Goal: Task Accomplishment & Management: Manage account settings

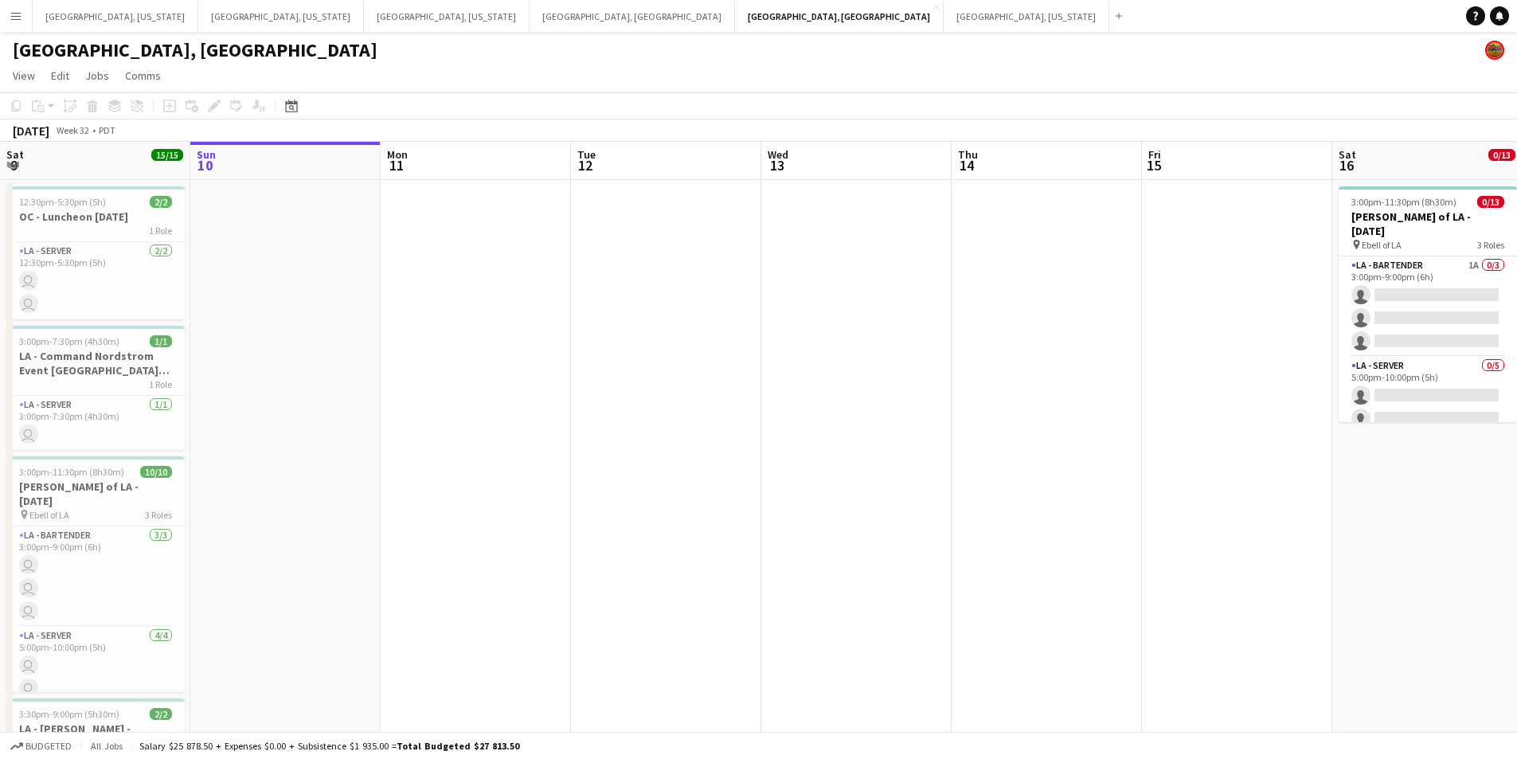
click at [15, 18] on app-icon "Menu" at bounding box center [16, 16] width 13 height 13
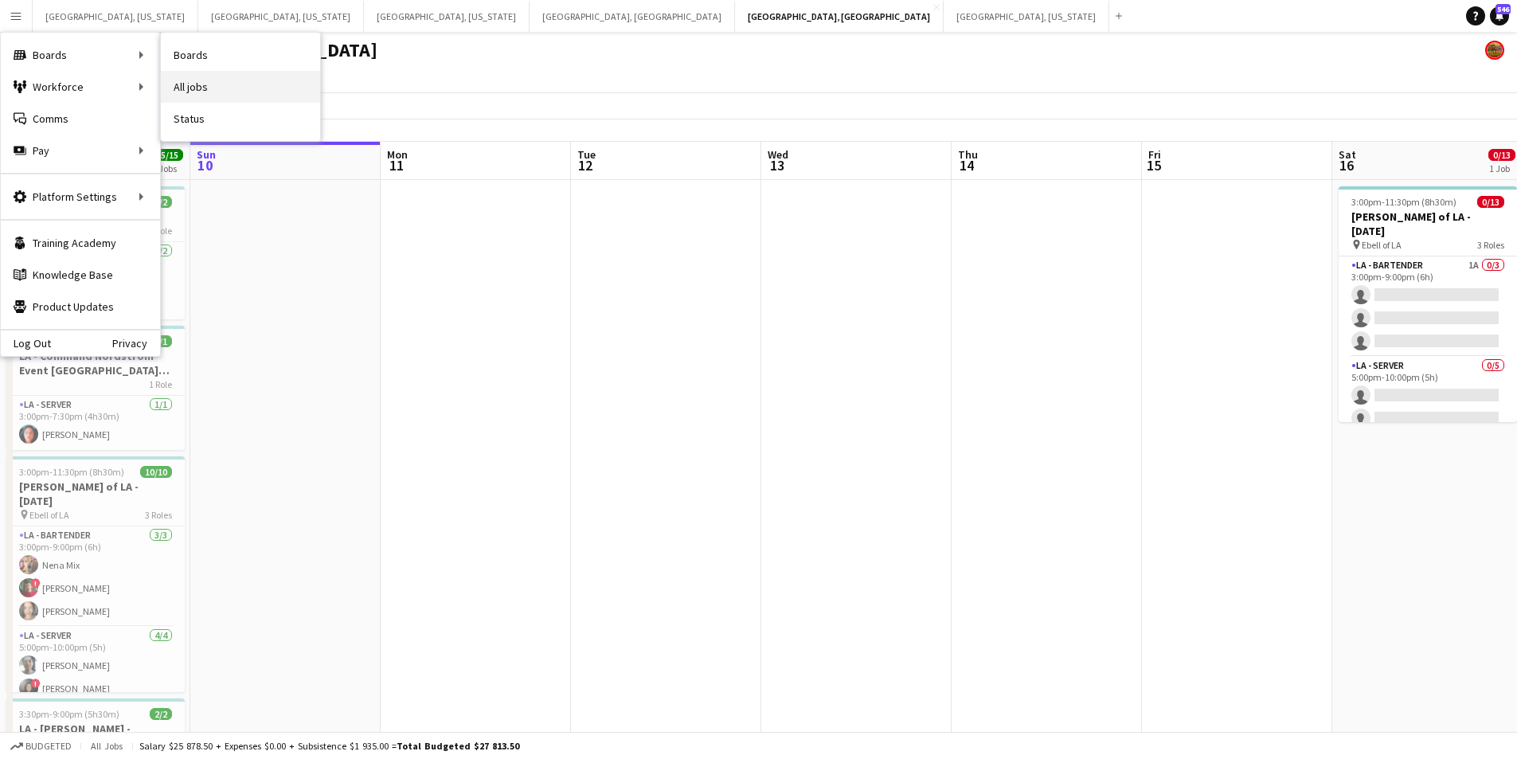
click at [195, 84] on link "All jobs" at bounding box center [240, 87] width 159 height 32
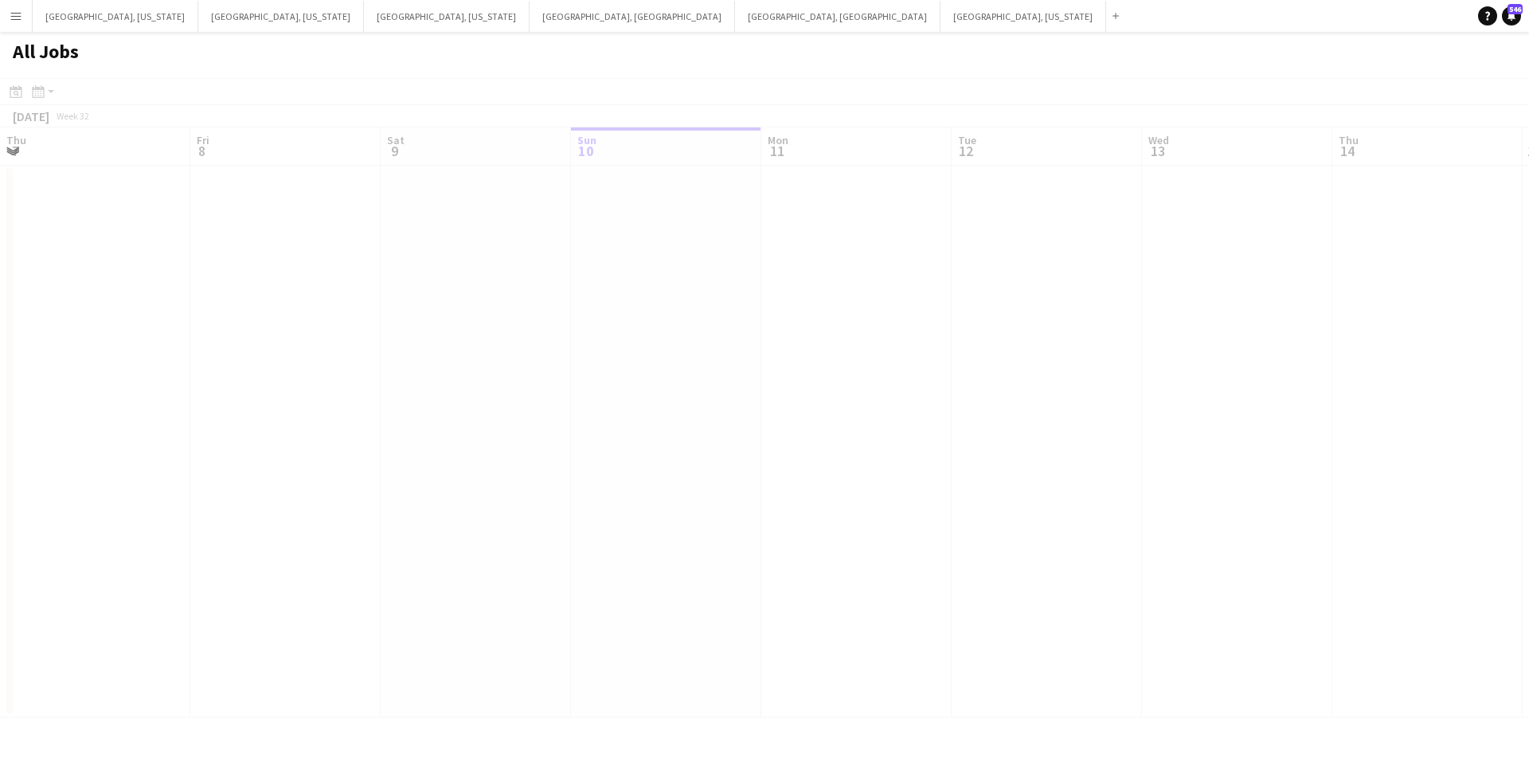
scroll to position [0, 381]
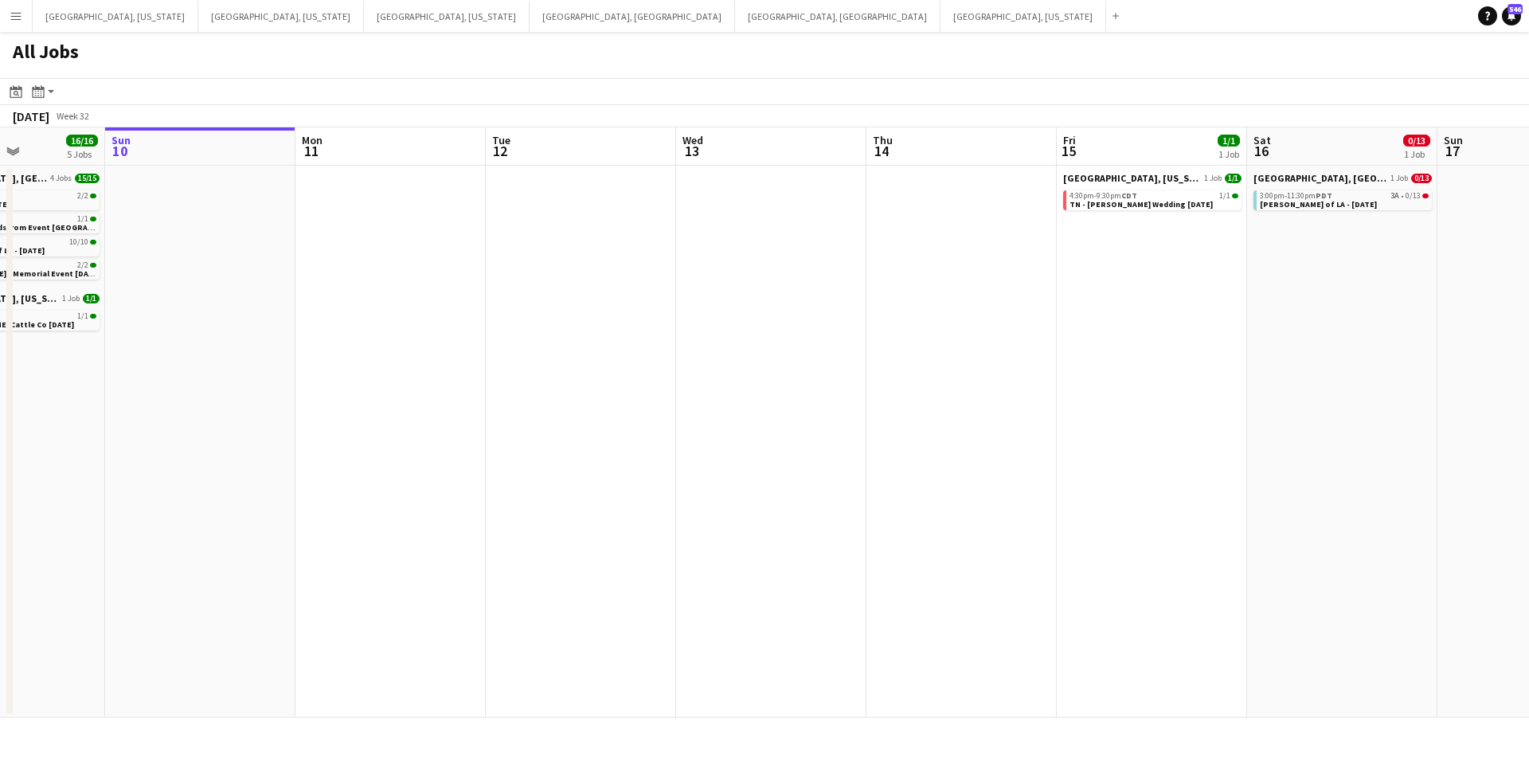
drag, startPoint x: 781, startPoint y: 409, endPoint x: 920, endPoint y: 399, distance: 138.9
click at [920, 399] on app-calendar-viewport "Thu 7 8/8 2 Jobs Fri 8 6/7 3 Jobs Sat 9 16/16 5 Jobs Sun 10 Mon 11 Tue 12 Wed 1…" at bounding box center [764, 422] width 1529 height 590
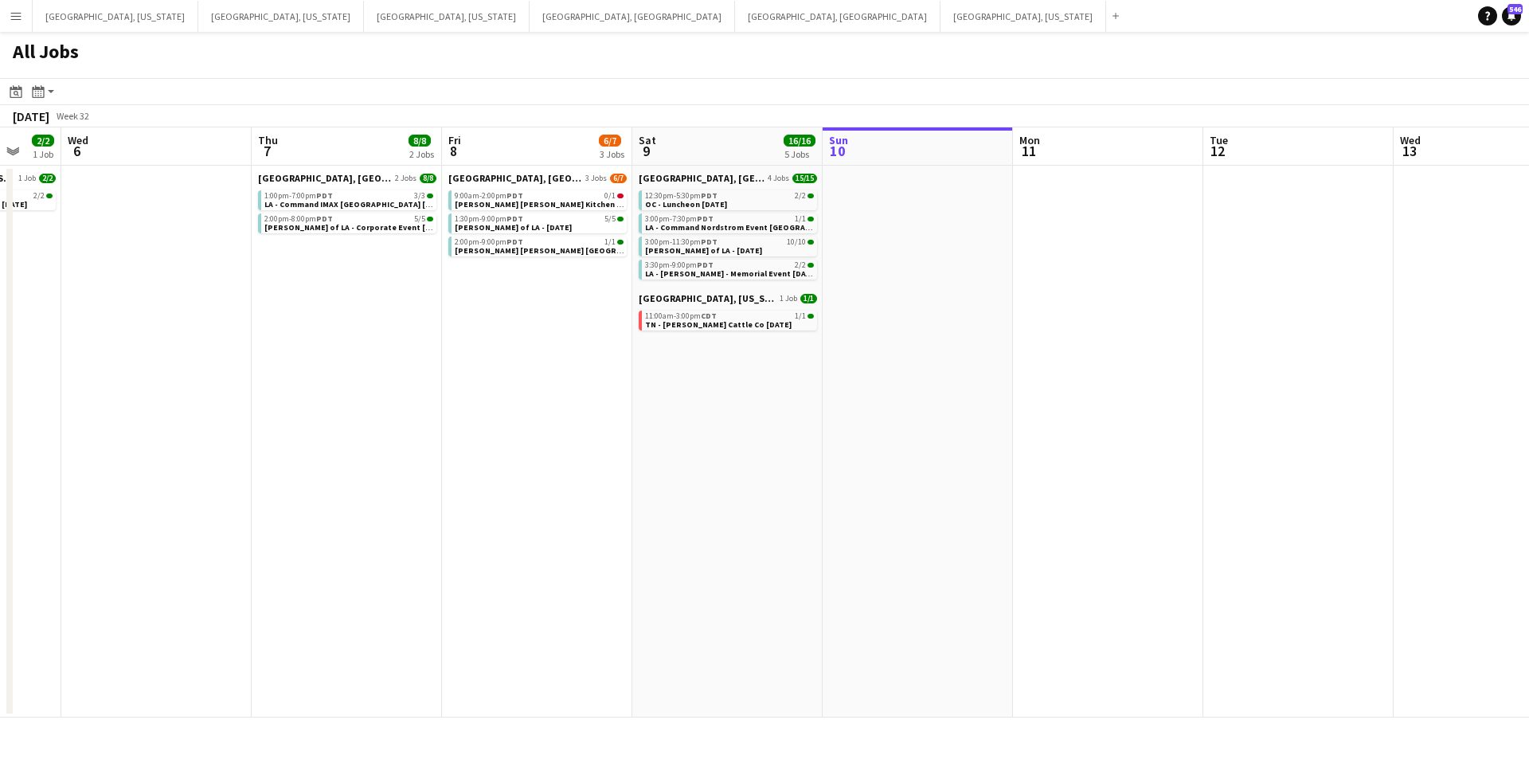
click at [763, 417] on app-all-jobs "All Jobs Date picker [DATE] [DATE] [DATE] M [DATE] T [DATE] W [DATE] T [DATE] F…" at bounding box center [764, 375] width 1529 height 686
click at [18, 2] on button "Menu" at bounding box center [16, 16] width 32 height 32
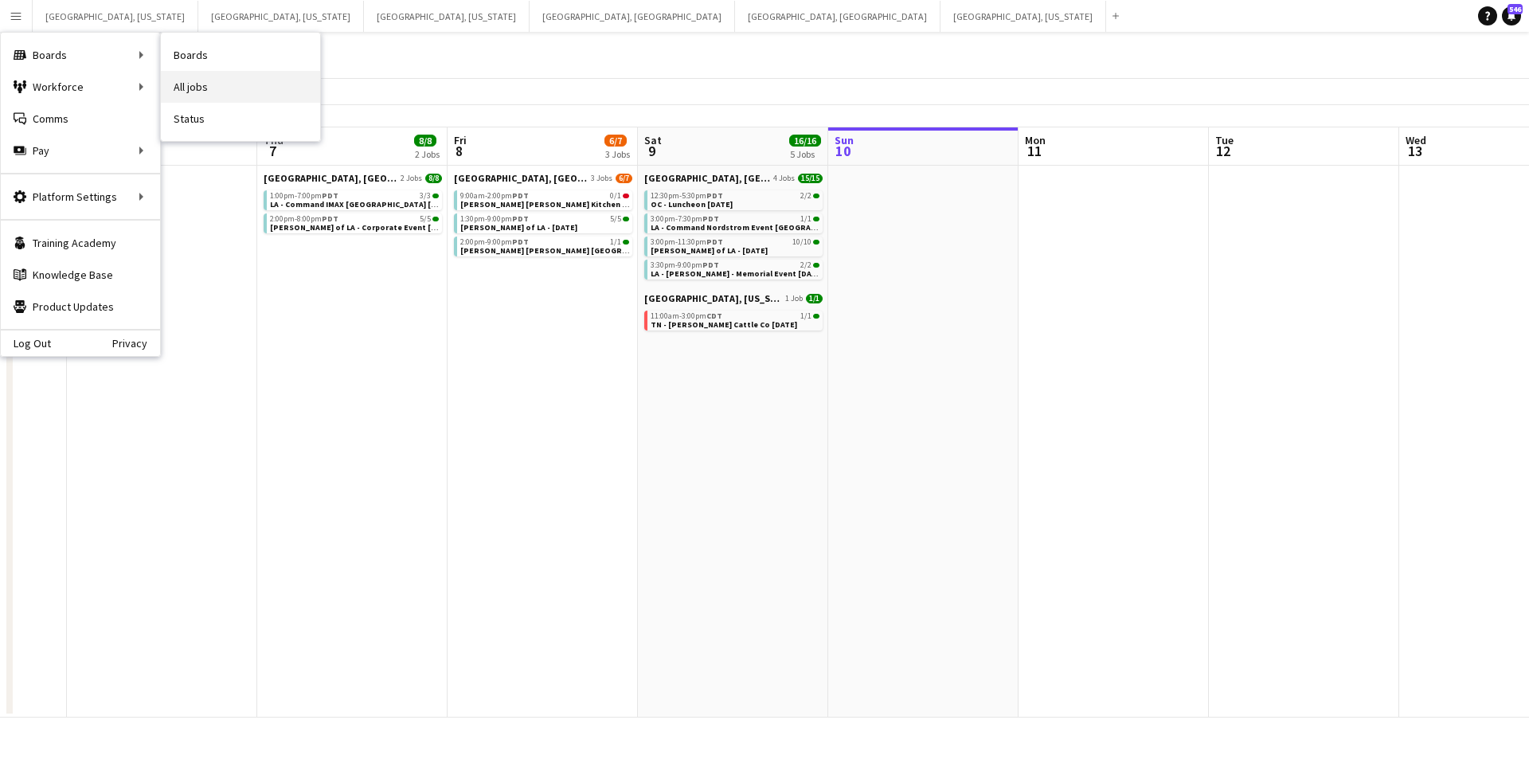
click at [213, 80] on link "All jobs" at bounding box center [240, 87] width 159 height 32
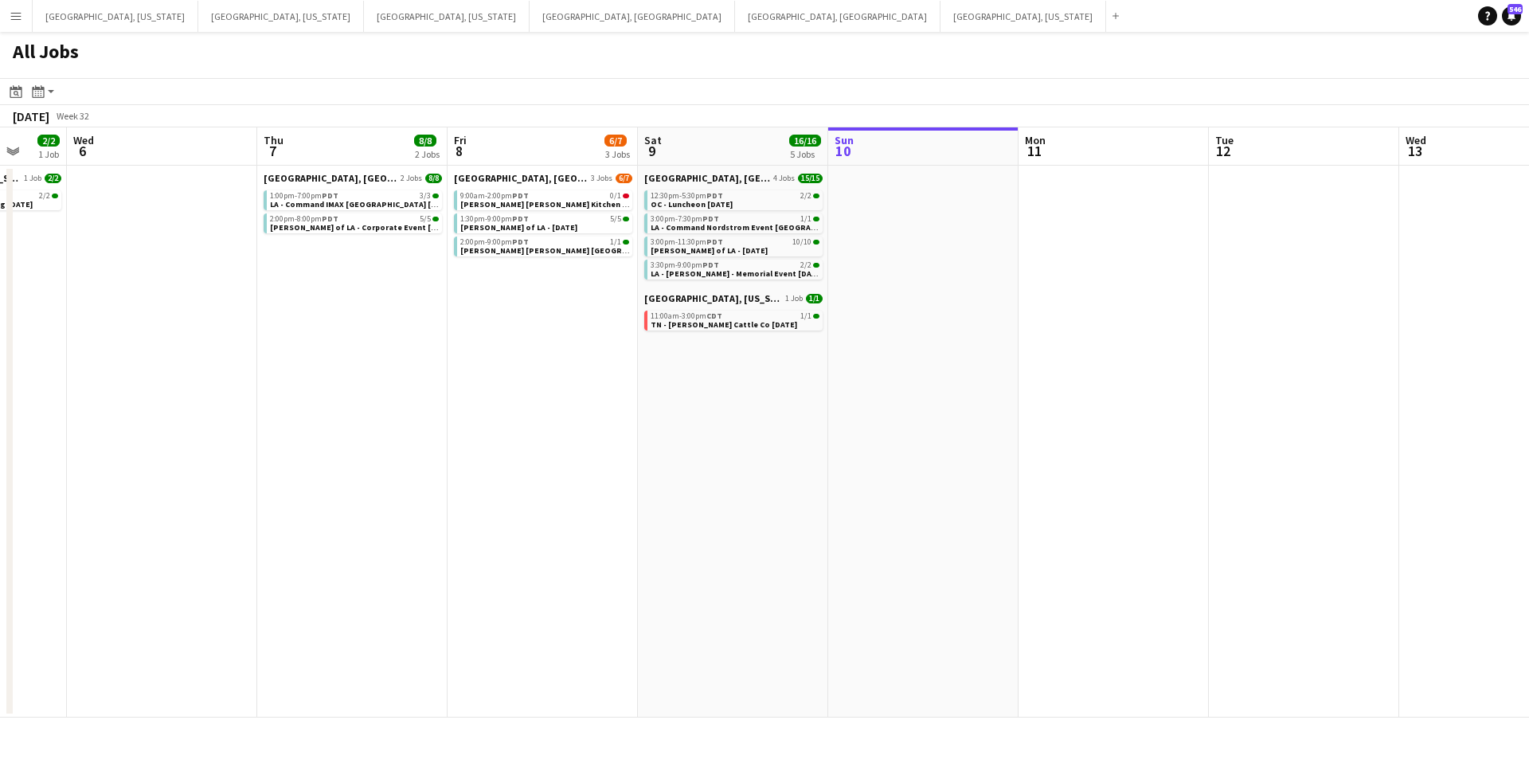
click at [4, 16] on button "Menu" at bounding box center [16, 16] width 32 height 32
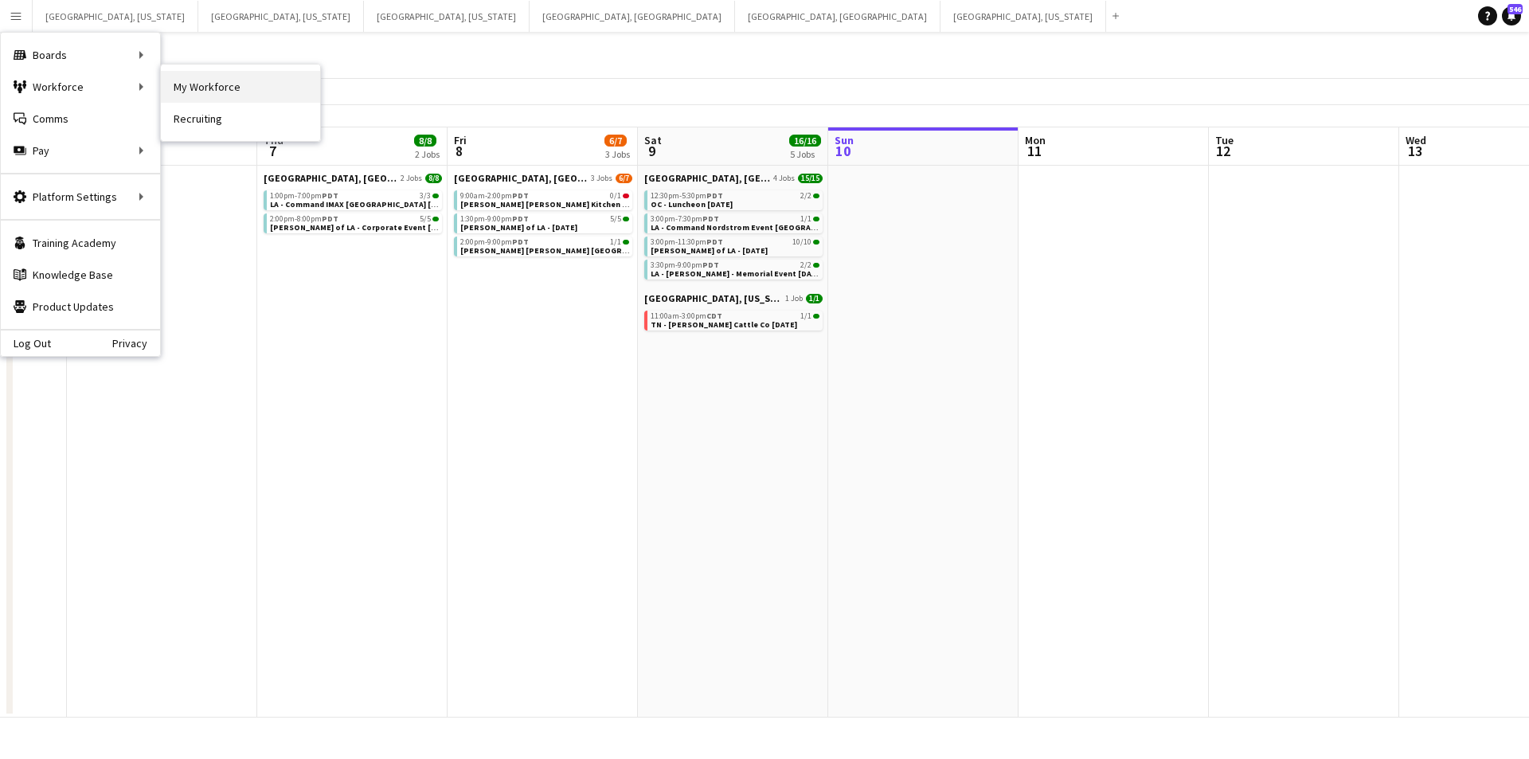
click at [205, 88] on link "My Workforce" at bounding box center [240, 87] width 159 height 32
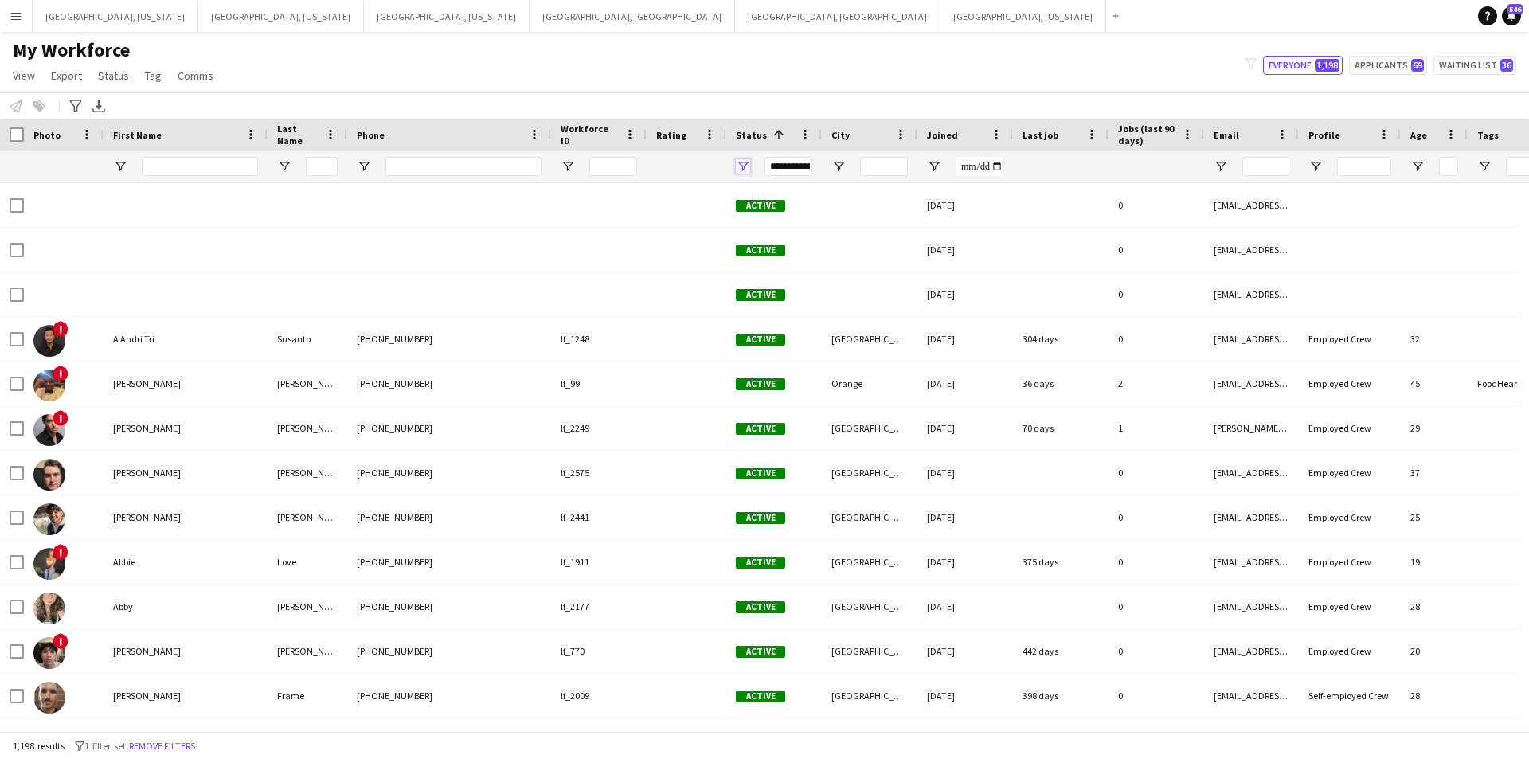
click at [738, 168] on span "Open Filter Menu" at bounding box center [743, 166] width 14 height 14
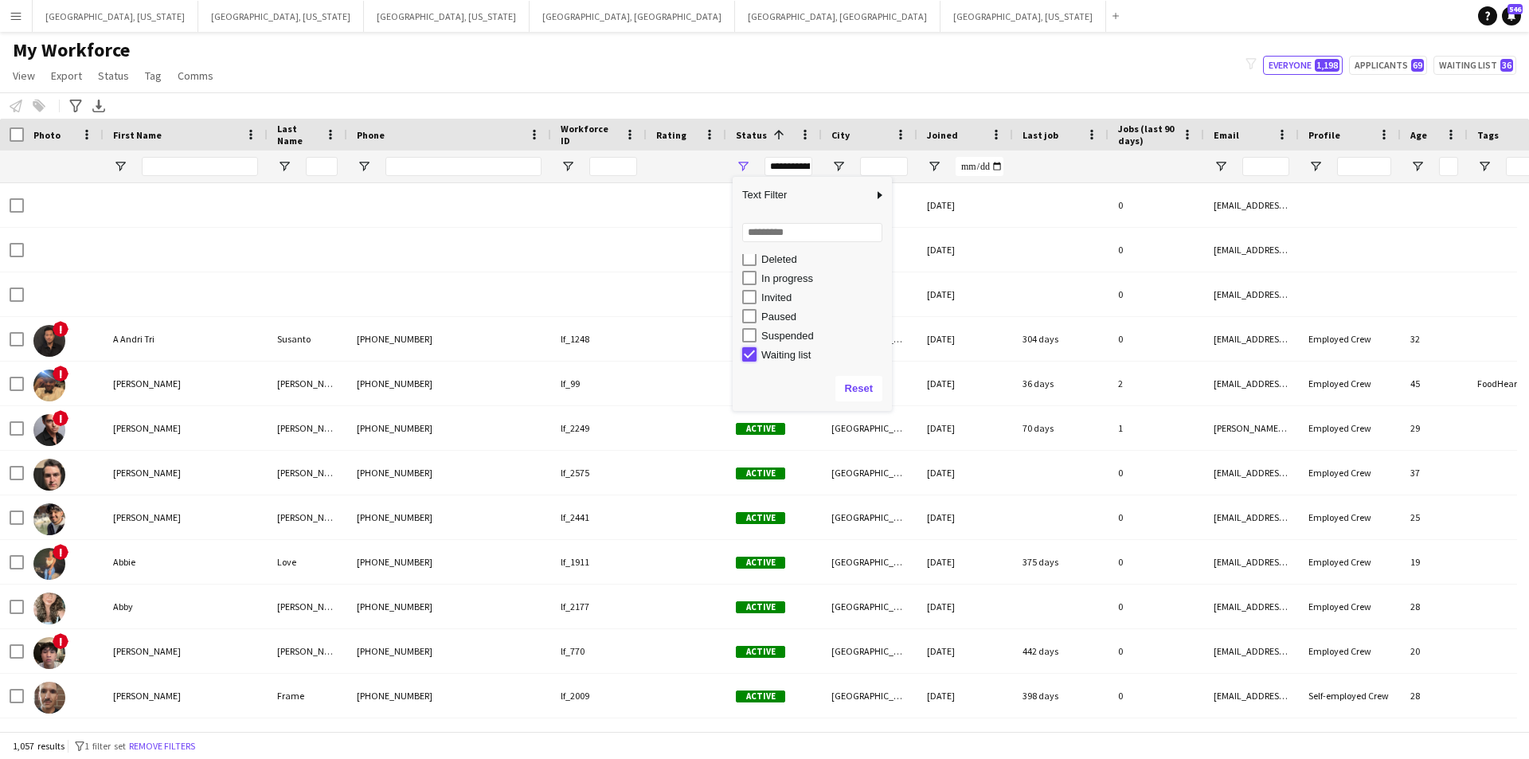
type input "**********"
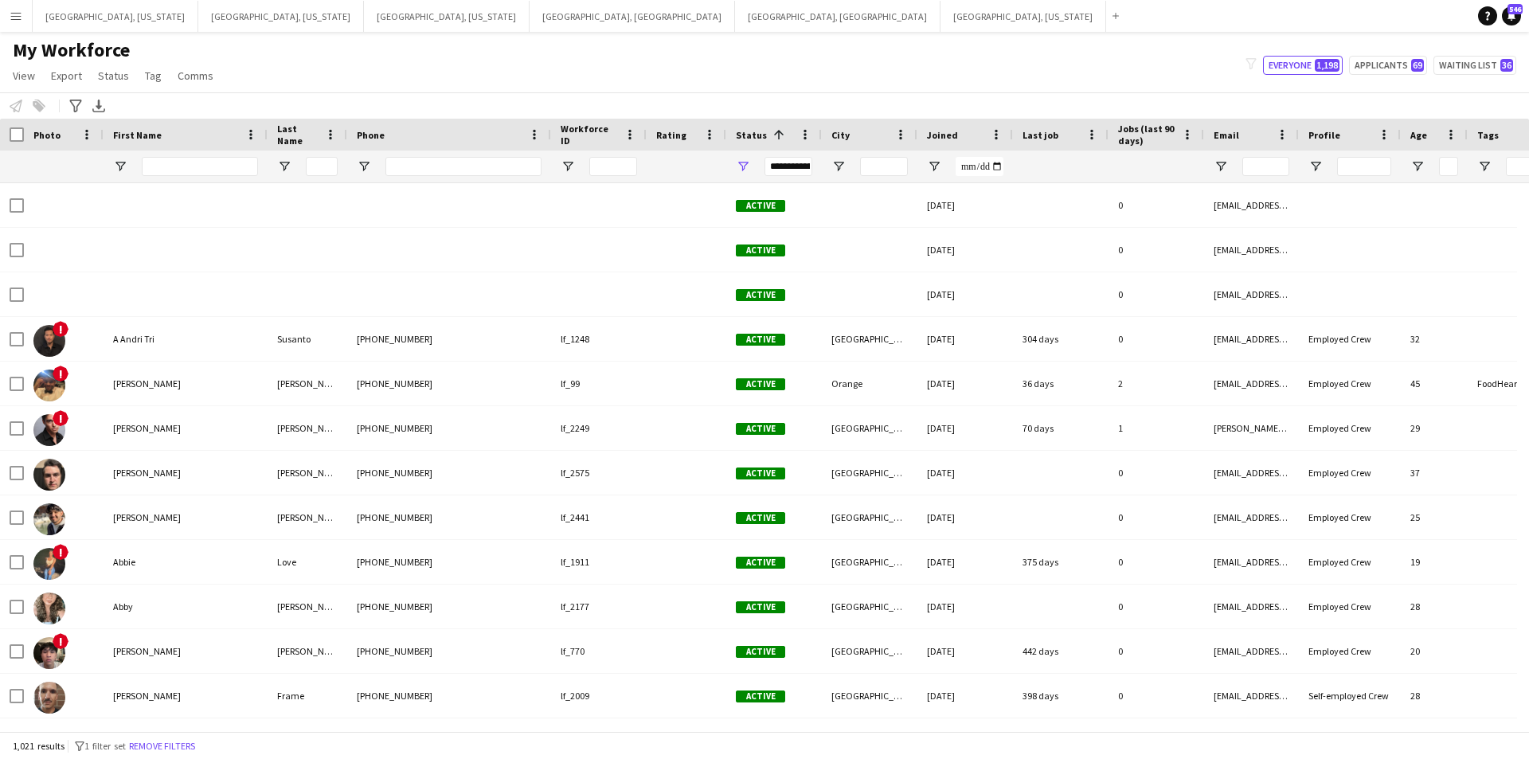
click at [712, 66] on div "My Workforce View Views Default view New view Update view Delete view Edit name…" at bounding box center [764, 65] width 1529 height 54
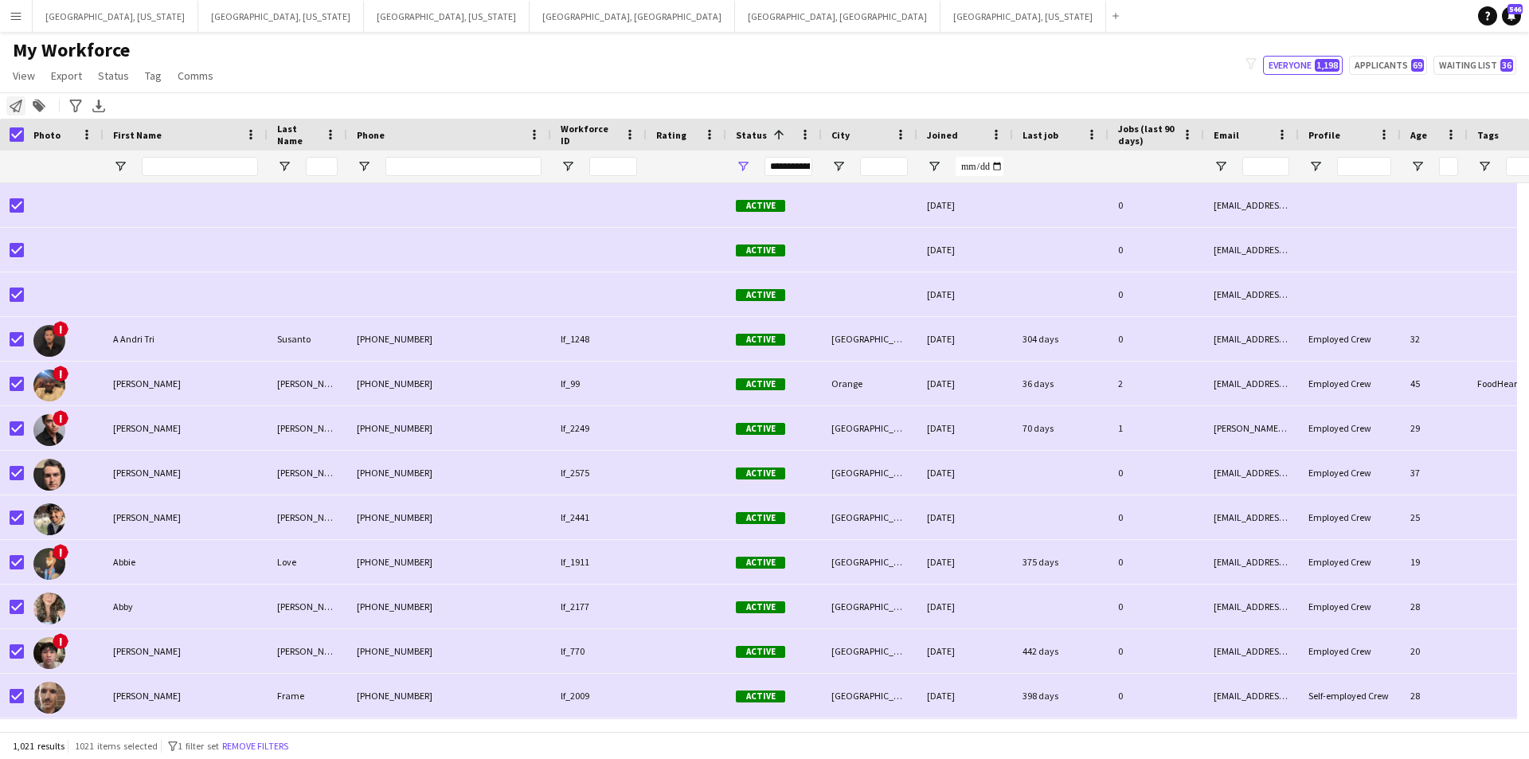
click at [16, 107] on icon at bounding box center [16, 106] width 13 height 13
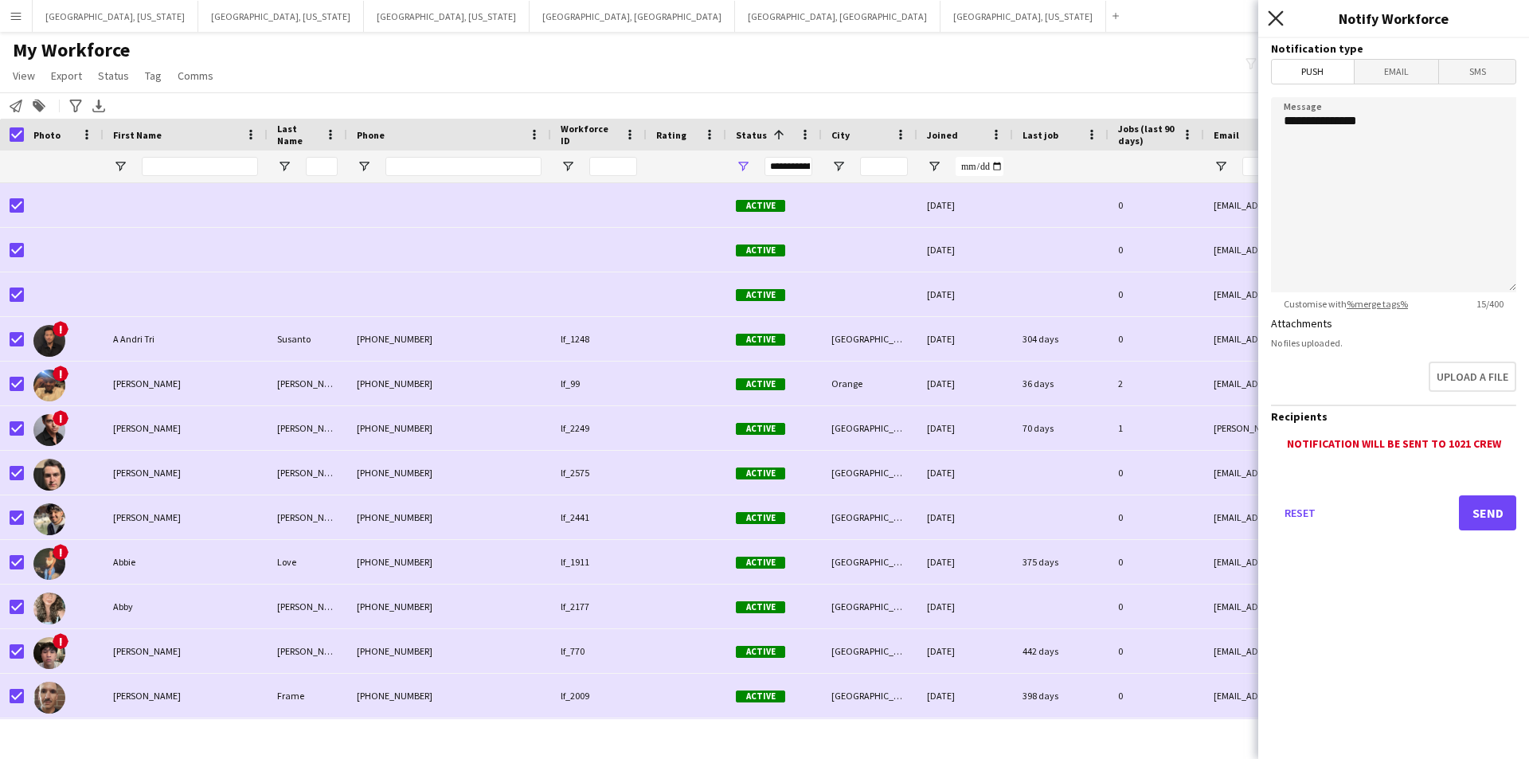
click at [1273, 19] on icon "Close pop-in" at bounding box center [1275, 17] width 15 height 15
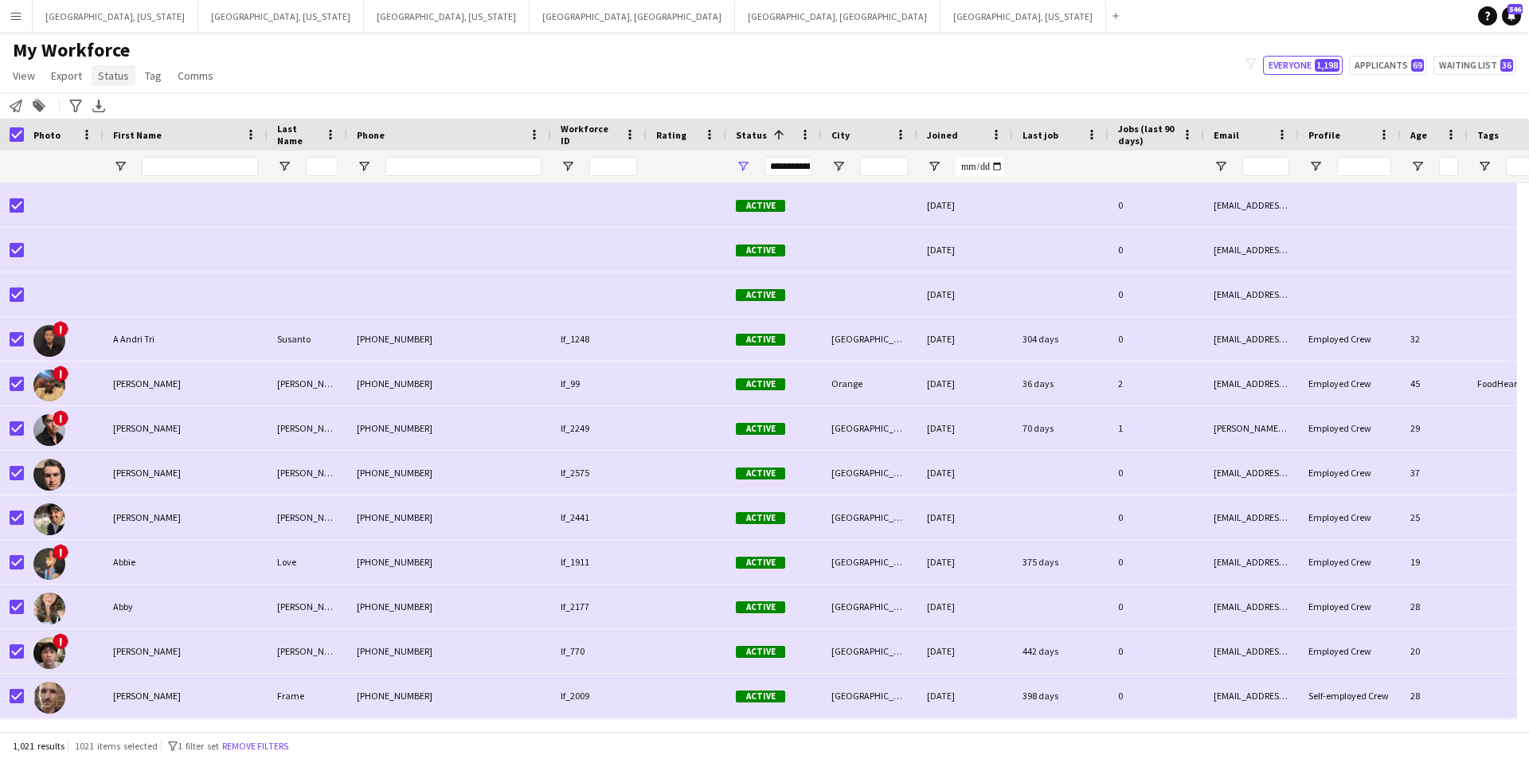
click at [111, 72] on span "Status" at bounding box center [113, 75] width 31 height 14
click at [74, 74] on span "Export" at bounding box center [66, 75] width 31 height 14
click at [111, 157] on span "Export as XLSX" at bounding box center [92, 157] width 69 height 14
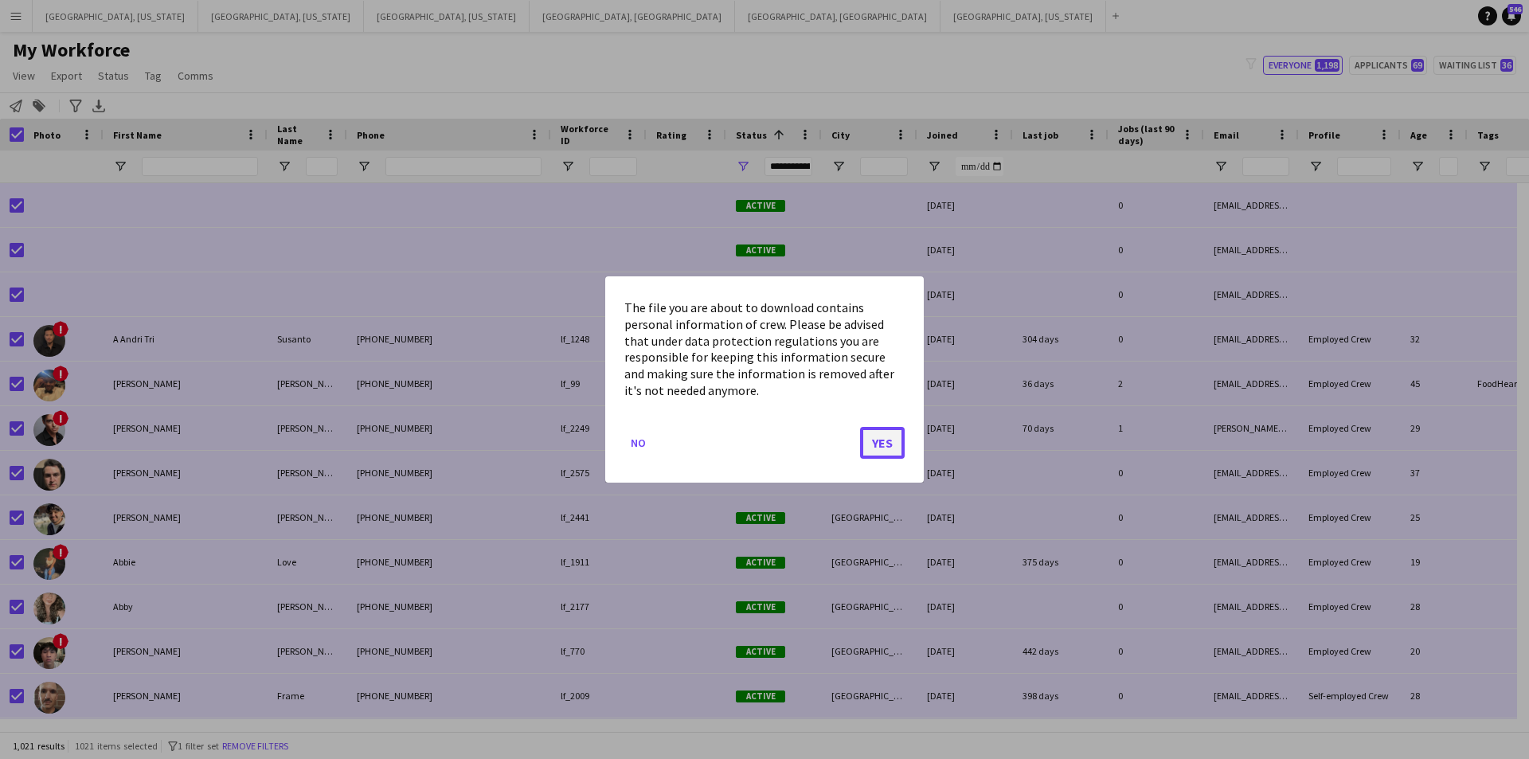
click at [886, 439] on button "Yes" at bounding box center [882, 443] width 45 height 32
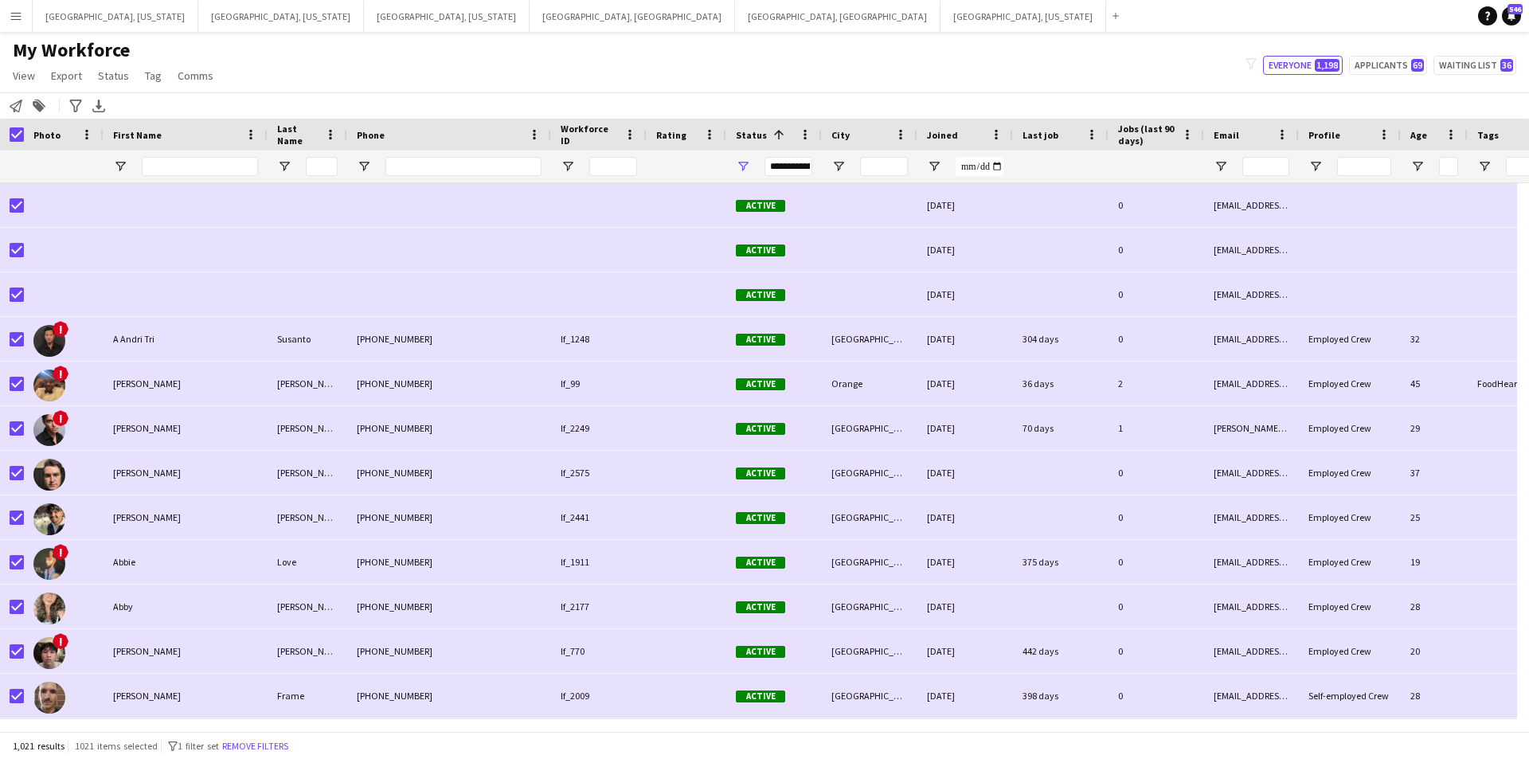
click at [687, 80] on div "My Workforce View Views Default view New view Update view Delete view Edit name…" at bounding box center [764, 65] width 1529 height 54
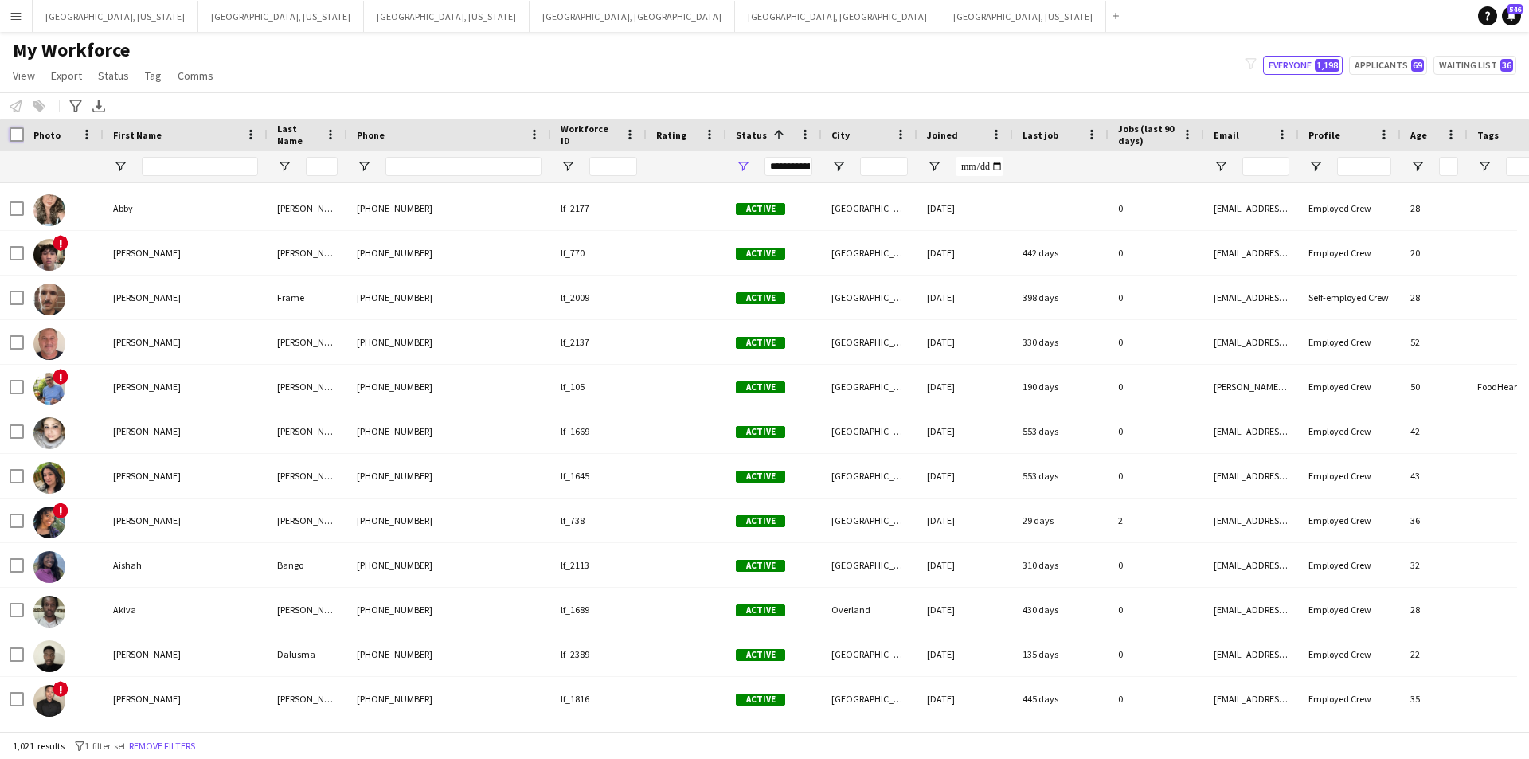
scroll to position [0, 0]
